Goal: Book appointment/travel/reservation

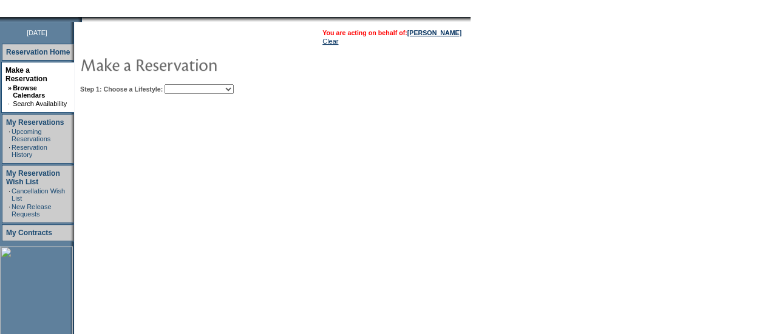
scroll to position [137, 0]
click at [234, 86] on select "Beach Leisure Metropolitan Mountain OIAL for Adventure OIAL for Couples OIAL fo…" at bounding box center [198, 90] width 69 height 10
select select "Beach"
click at [185, 85] on select "Beach Leisure Metropolitan Mountain OIAL for Adventure OIAL for Couples OIAL fo…" at bounding box center [198, 90] width 69 height 10
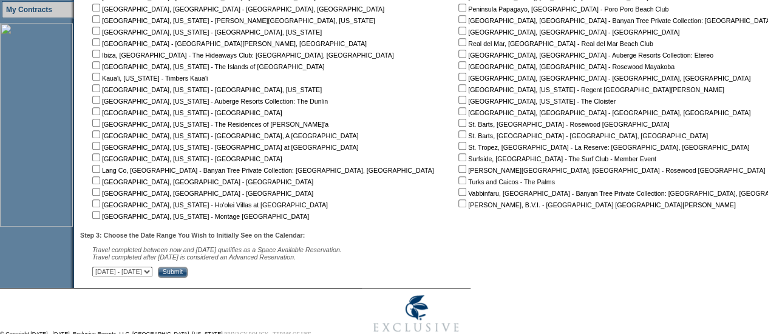
scroll to position [379, 0]
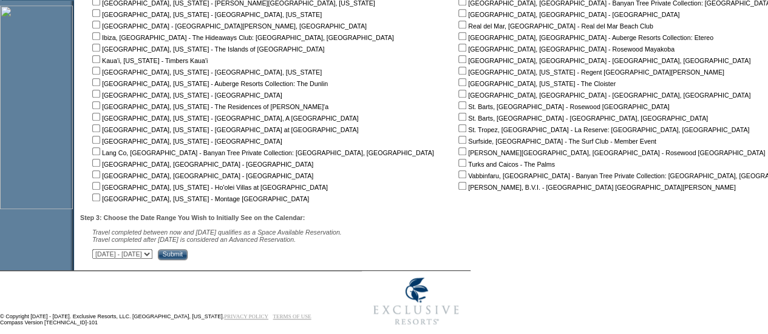
click at [458, 184] on input "checkbox" at bounding box center [462, 186] width 8 height 8
checkbox input "true"
click at [152, 254] on select "[DATE] - [DATE] [DATE] - [DATE] [DATE] - [DATE] [DATE] - [DATE] [DATE] - [DATE]…" at bounding box center [122, 254] width 60 height 10
select select "[DATE]|[DATE]"
click at [98, 252] on select "[DATE] - [DATE] [DATE] - [DATE] [DATE] - [DATE] [DATE] - [DATE] [DATE] - [DATE]…" at bounding box center [122, 254] width 60 height 10
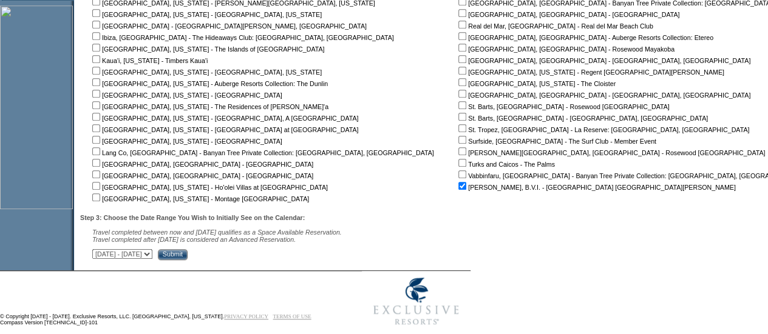
click at [188, 257] on input "Submit" at bounding box center [173, 254] width 30 height 11
